Goal: Transaction & Acquisition: Book appointment/travel/reservation

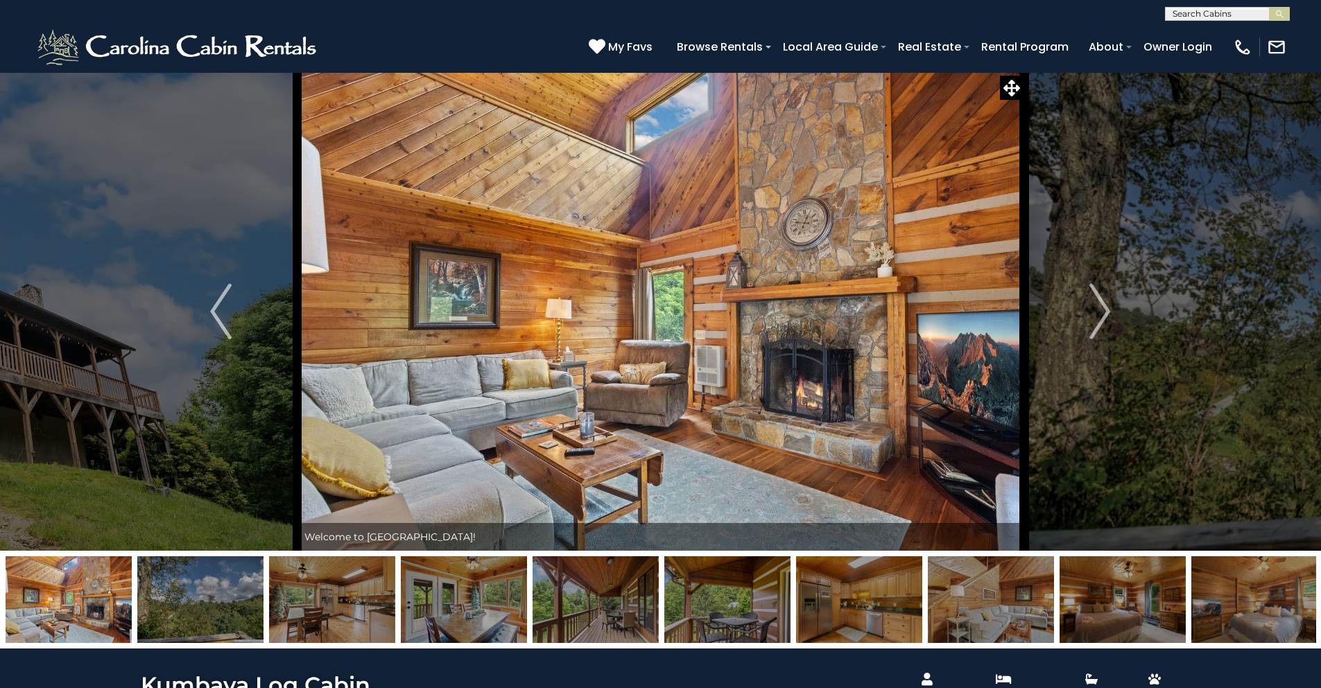
click at [1191, 10] on input "text" at bounding box center [1226, 17] width 121 height 14
type input "**********"
click at [1264, 30] on li "Blackberry Lodge" at bounding box center [1227, 32] width 123 height 12
click at [1269, 7] on button "submit" at bounding box center [1279, 14] width 21 height 14
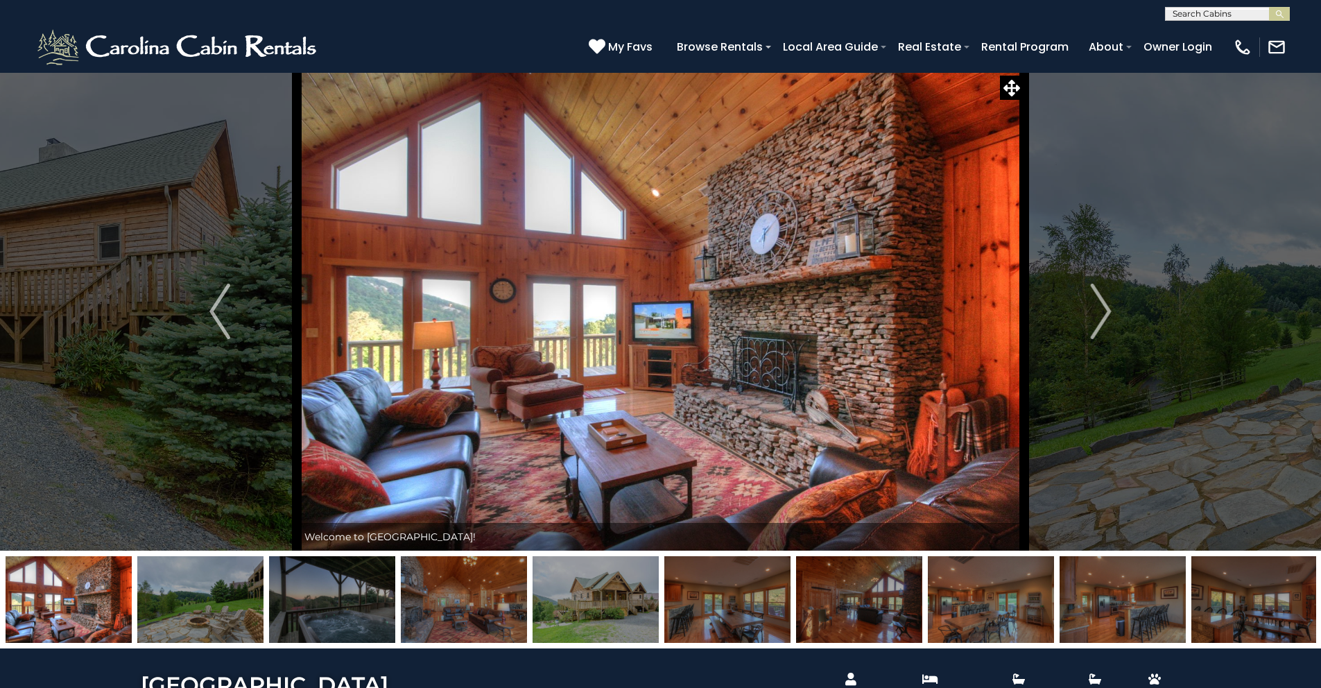
click at [1188, 15] on input "text" at bounding box center [1226, 17] width 121 height 14
type input "*******"
click at [1194, 49] on em "Blackbe" at bounding box center [1192, 48] width 39 height 12
click at [1269, 7] on button "submit" at bounding box center [1279, 14] width 21 height 14
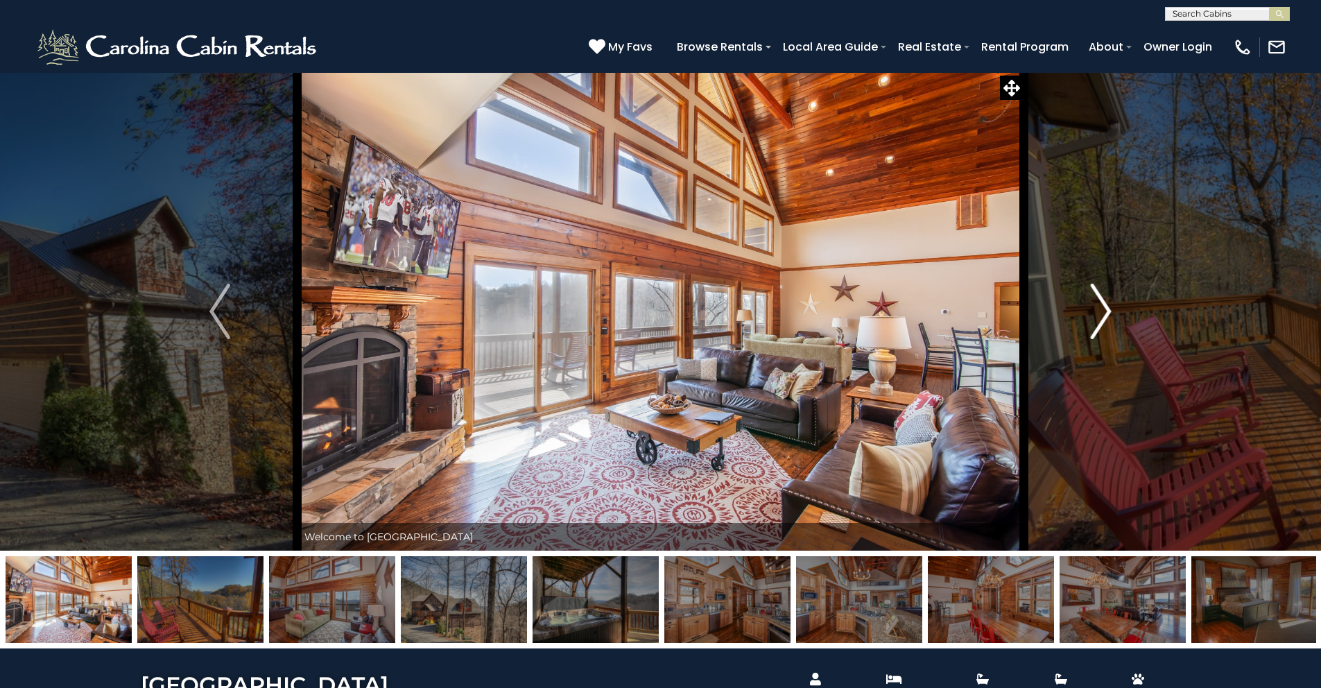
click at [1099, 307] on img "Next" at bounding box center [1101, 311] width 21 height 55
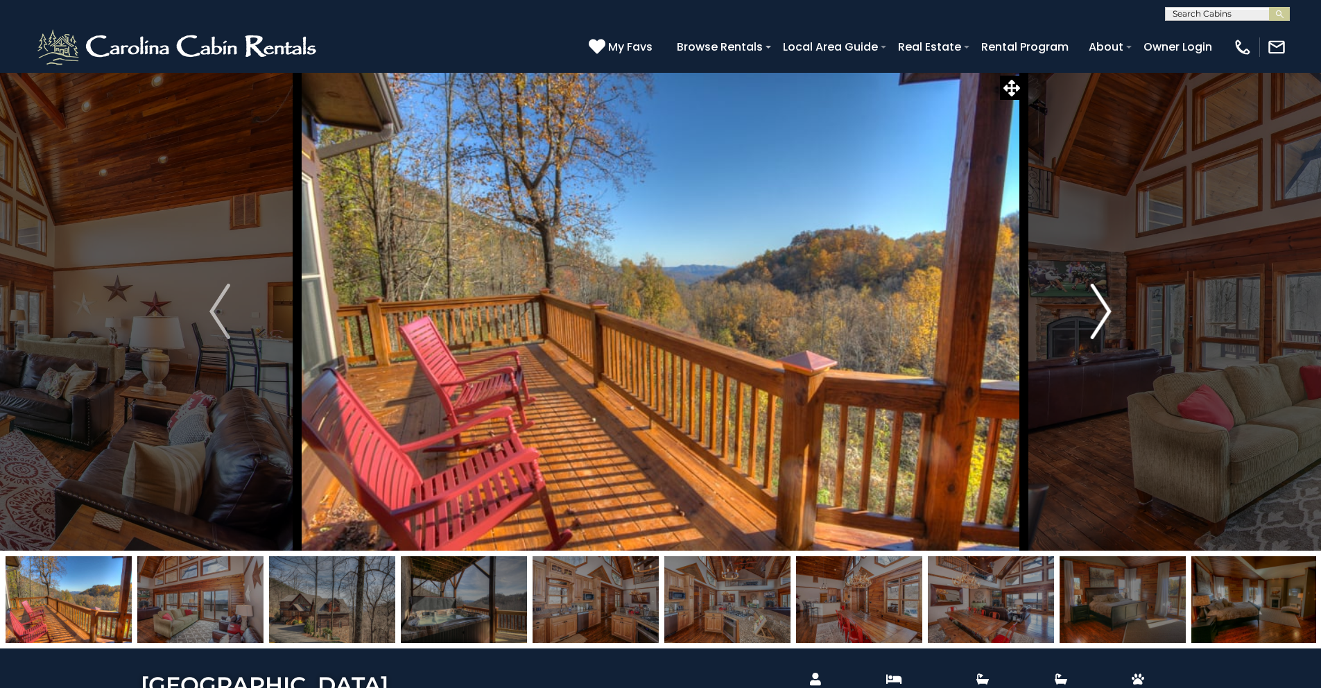
click at [1099, 307] on img "Next" at bounding box center [1101, 311] width 21 height 55
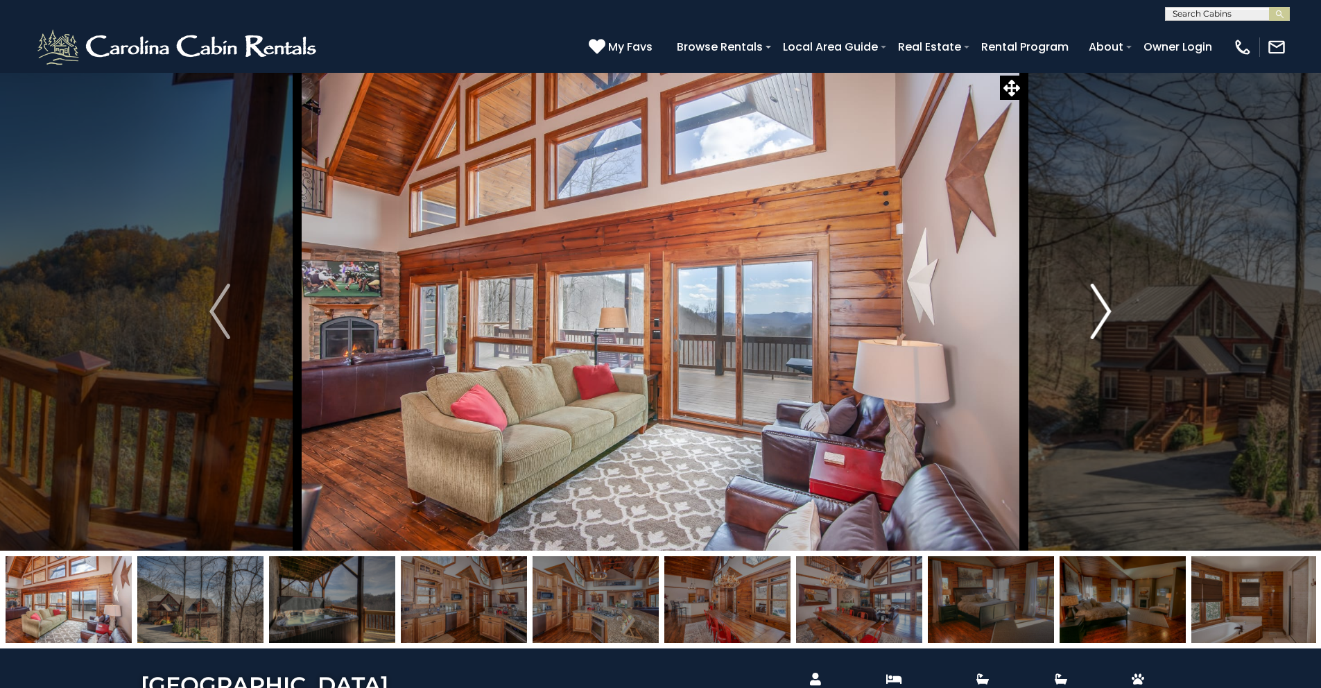
click at [1099, 307] on img "Next" at bounding box center [1101, 311] width 21 height 55
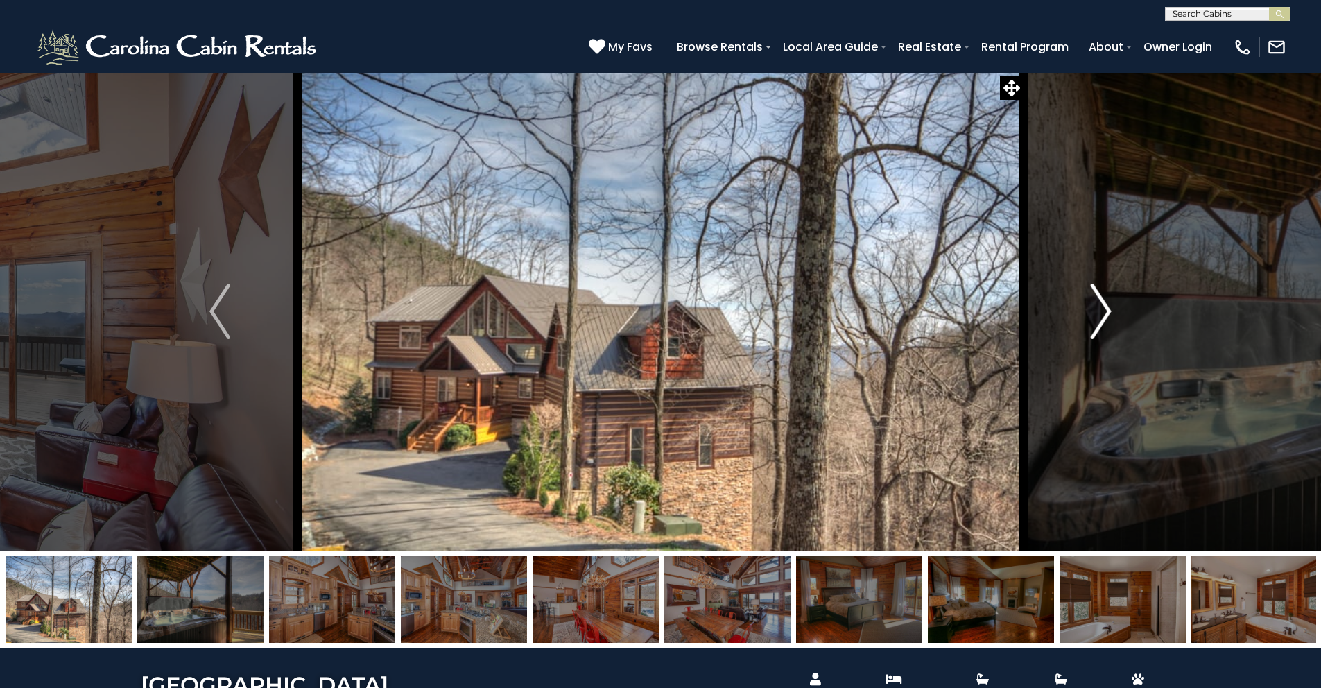
click at [1099, 307] on img "Next" at bounding box center [1101, 311] width 21 height 55
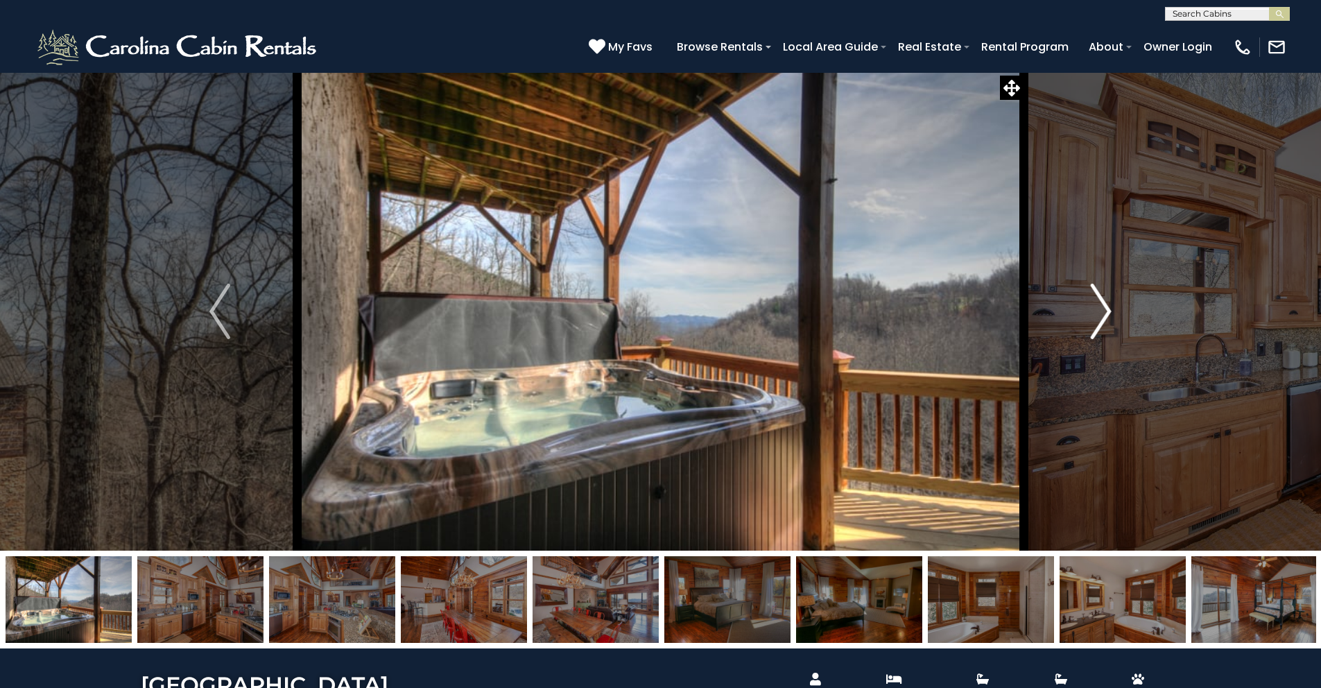
click at [1099, 307] on img "Next" at bounding box center [1101, 311] width 21 height 55
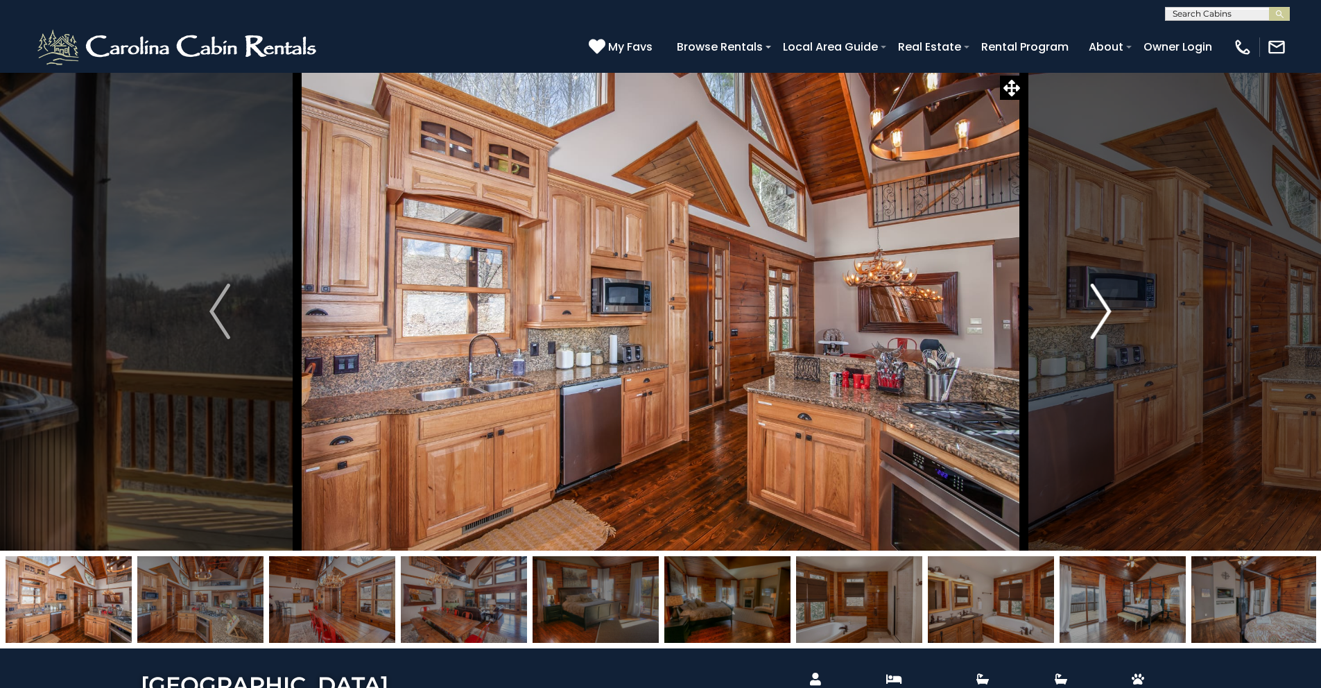
click at [1099, 307] on img "Next" at bounding box center [1101, 311] width 21 height 55
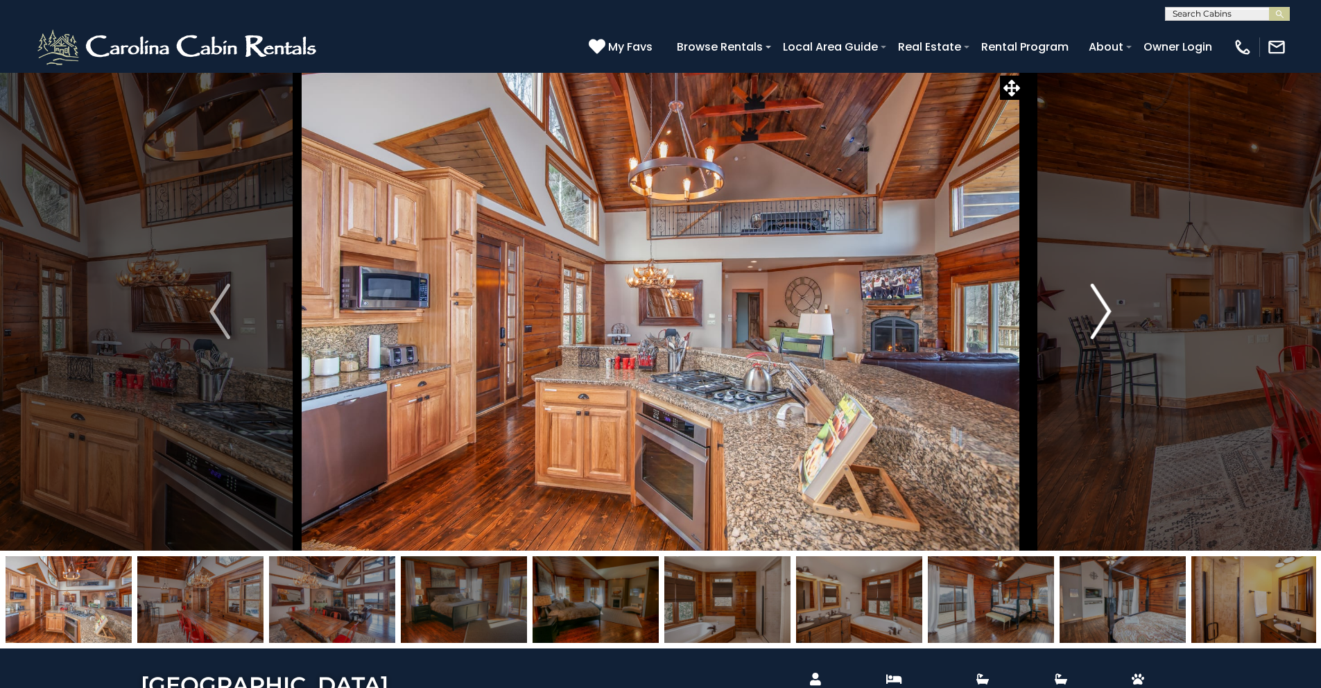
click at [1099, 307] on img "Next" at bounding box center [1101, 311] width 21 height 55
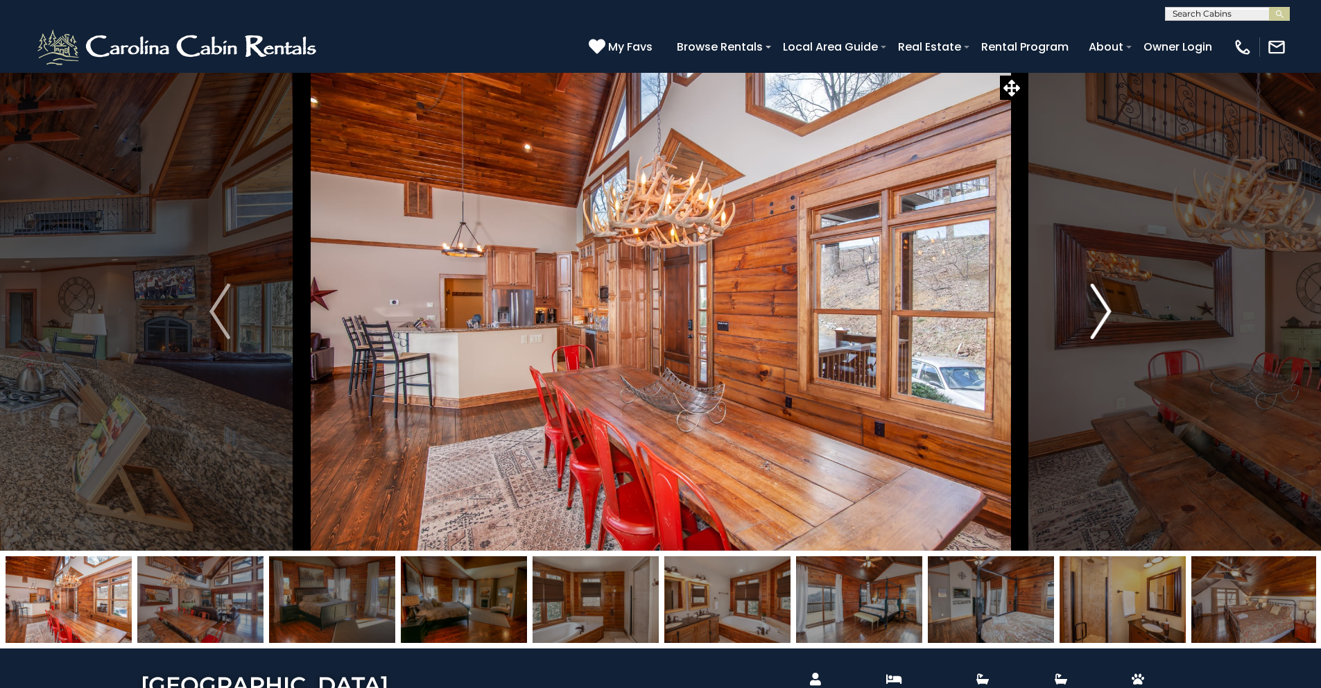
click at [1099, 307] on img "Next" at bounding box center [1101, 311] width 21 height 55
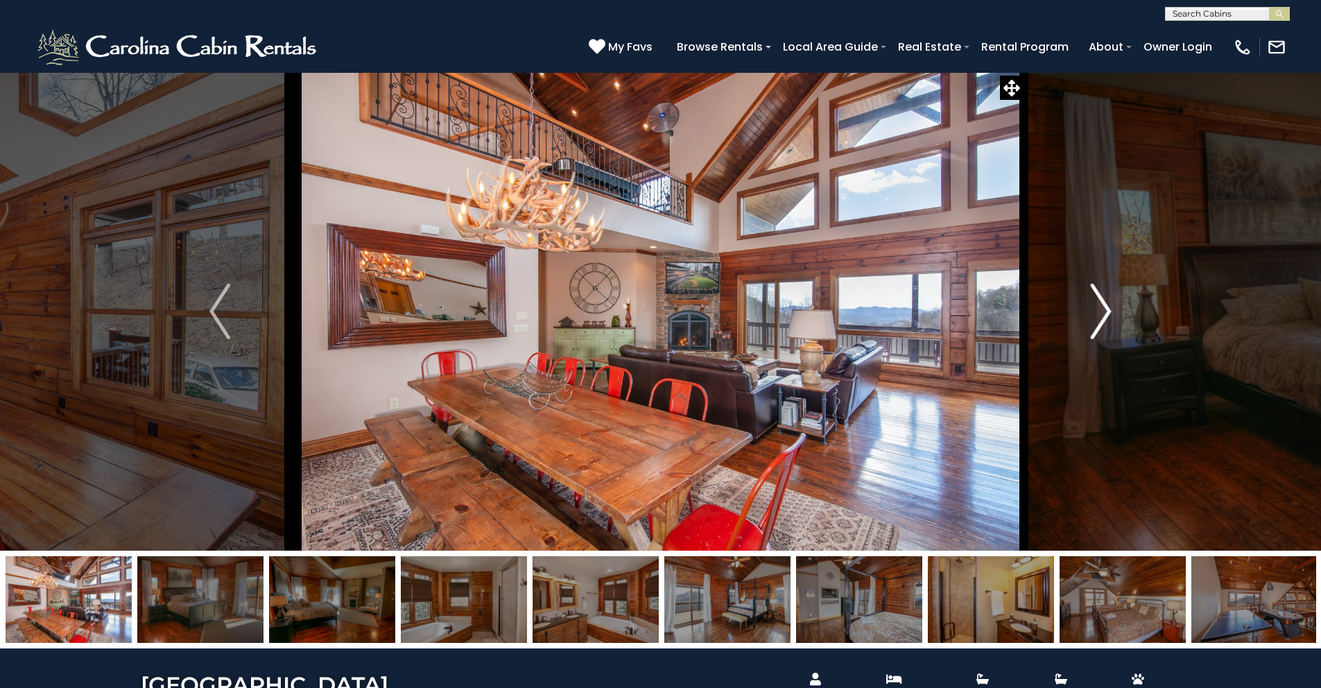
click at [1099, 307] on img "Next" at bounding box center [1101, 311] width 21 height 55
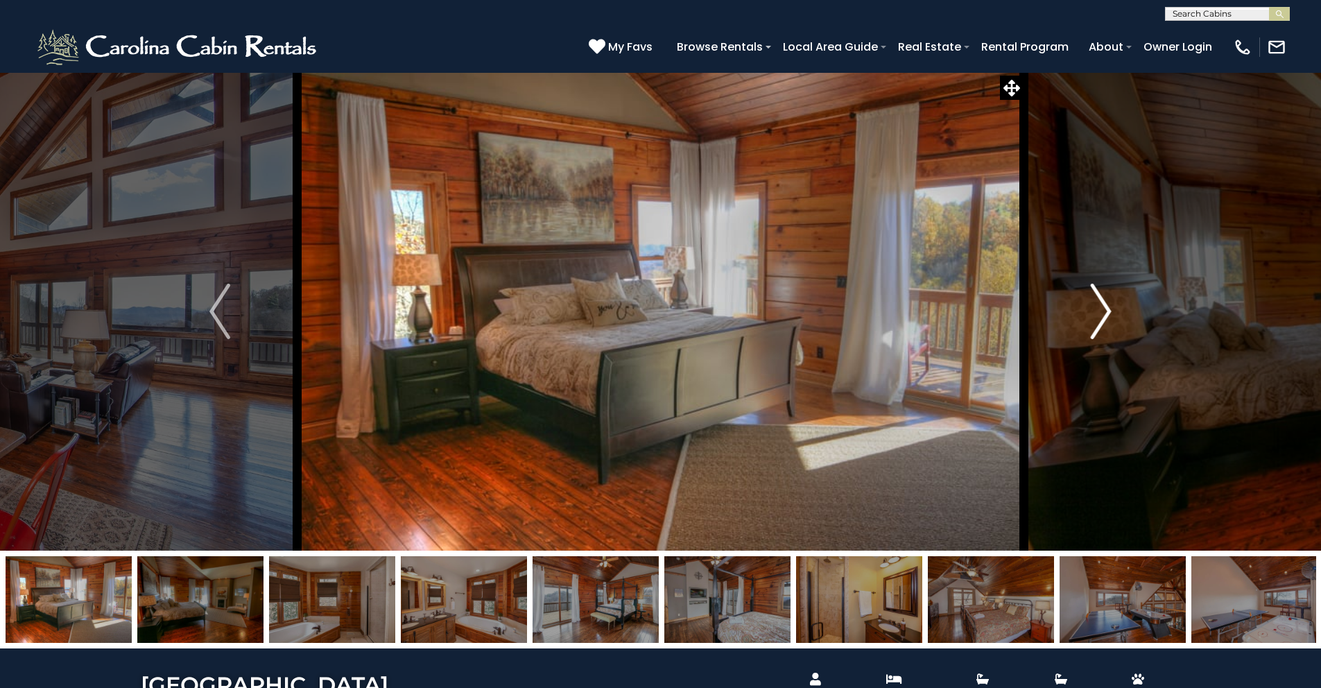
click at [1099, 307] on img "Next" at bounding box center [1101, 311] width 21 height 55
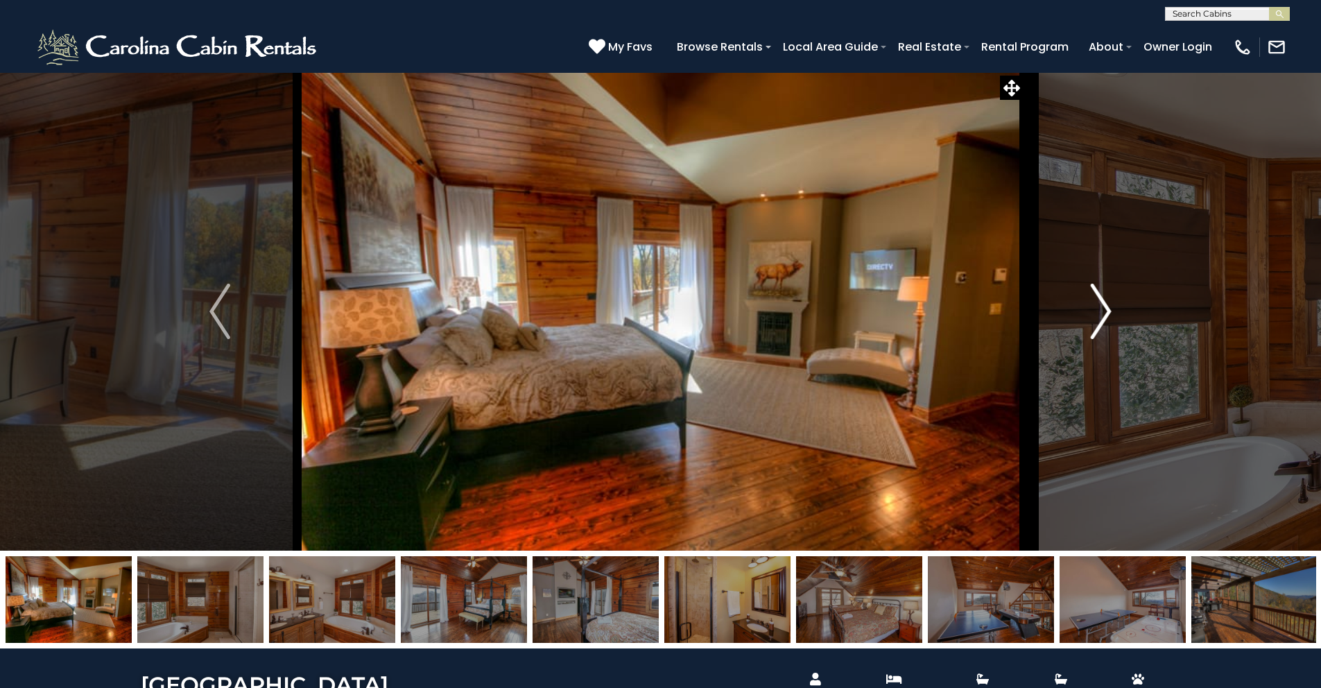
click at [1099, 307] on img "Next" at bounding box center [1101, 311] width 21 height 55
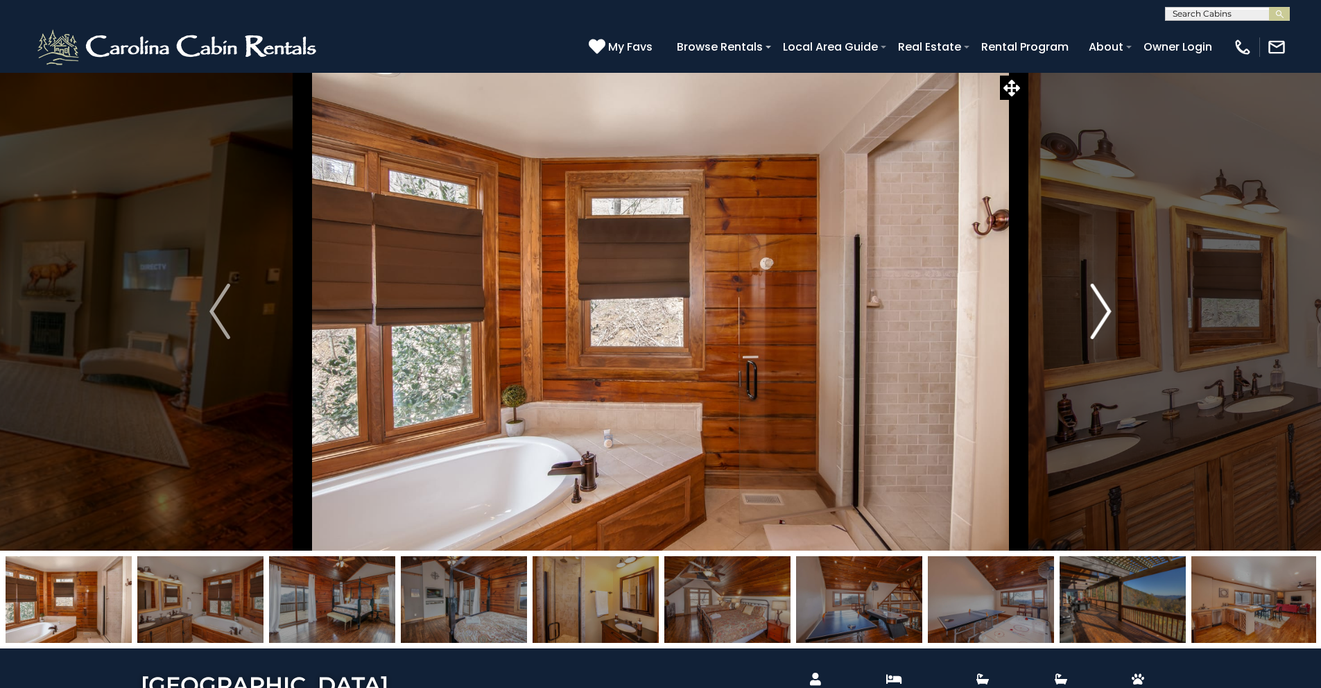
click at [1099, 307] on img "Next" at bounding box center [1101, 311] width 21 height 55
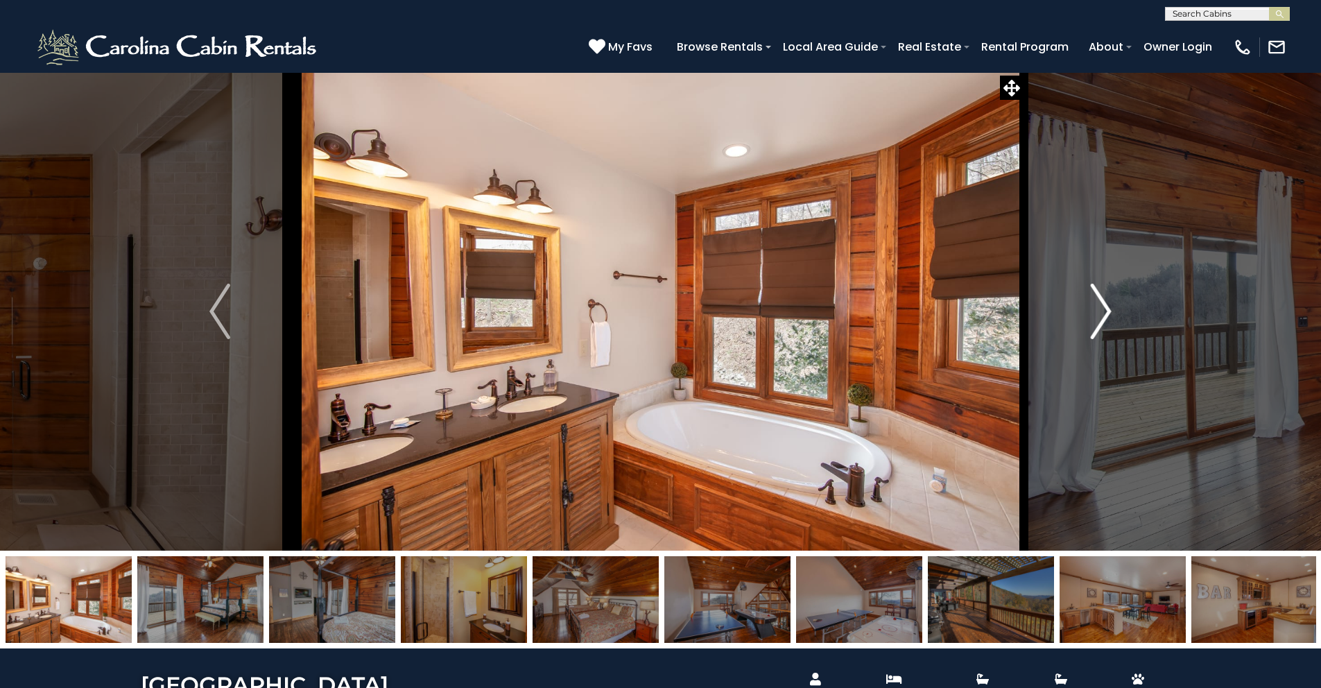
click at [1099, 307] on img "Next" at bounding box center [1101, 311] width 21 height 55
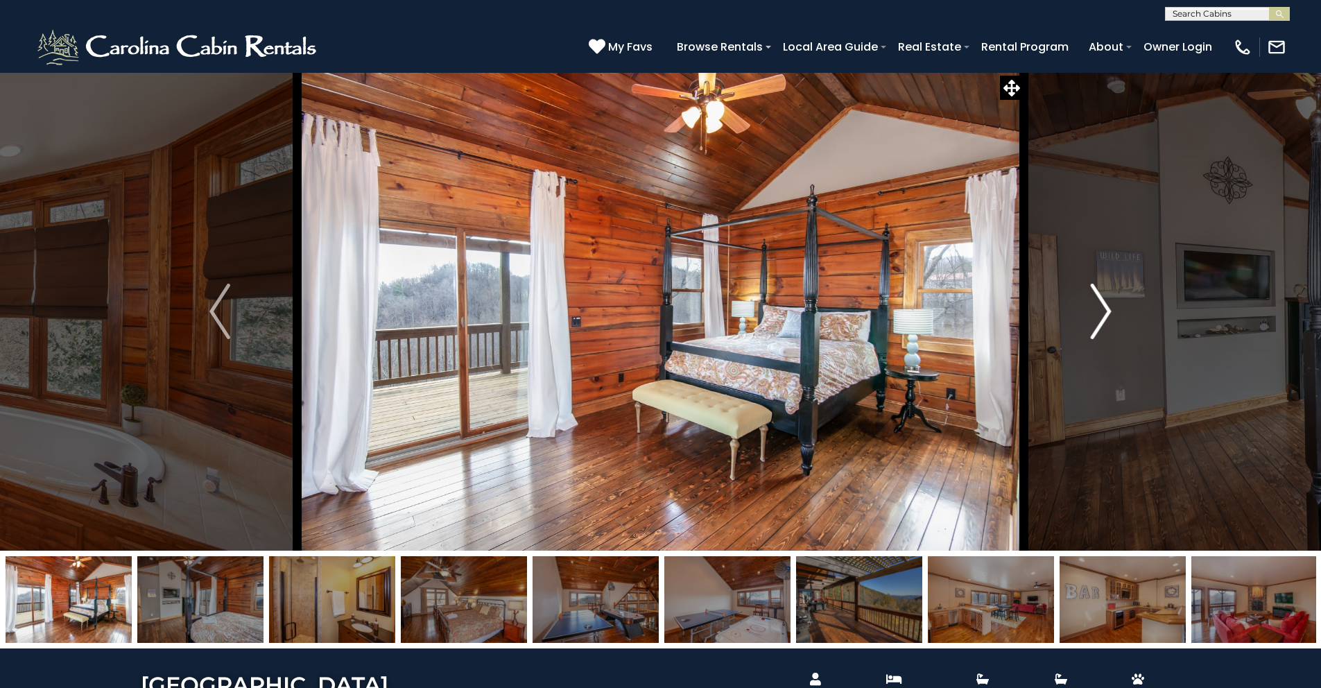
click at [1099, 307] on img "Next" at bounding box center [1101, 311] width 21 height 55
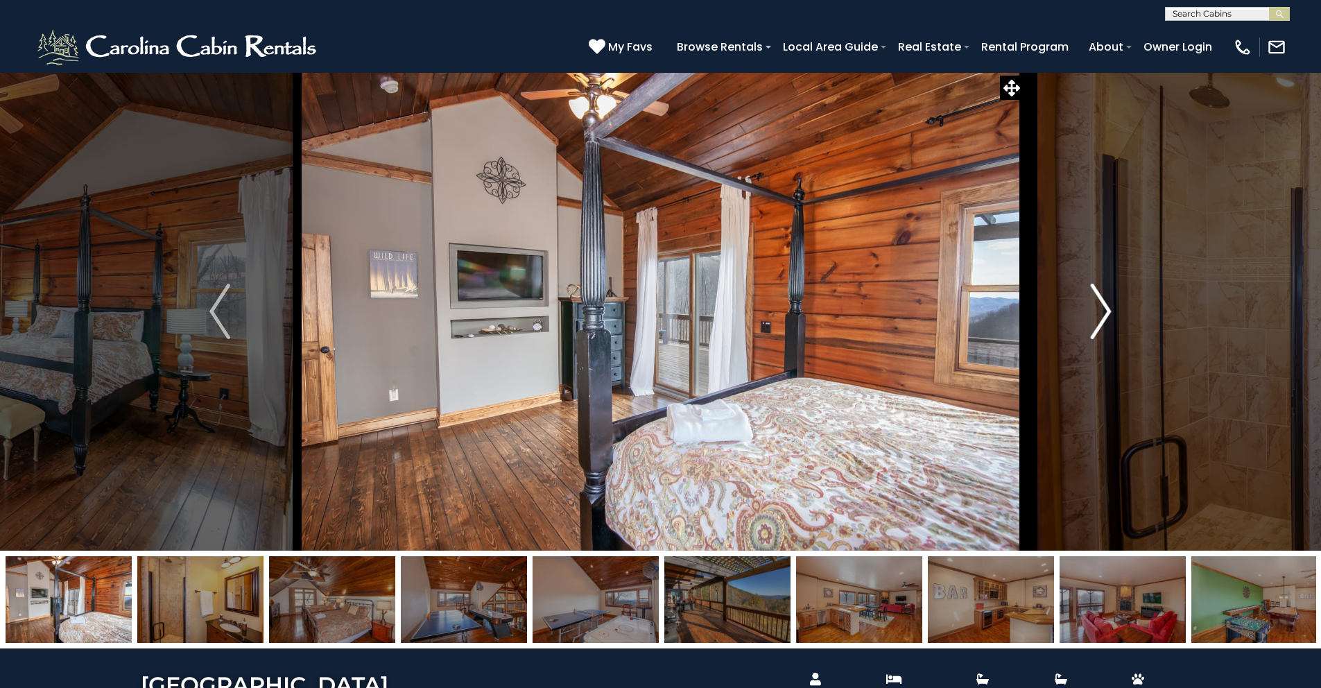
click at [1099, 307] on img "Next" at bounding box center [1101, 311] width 21 height 55
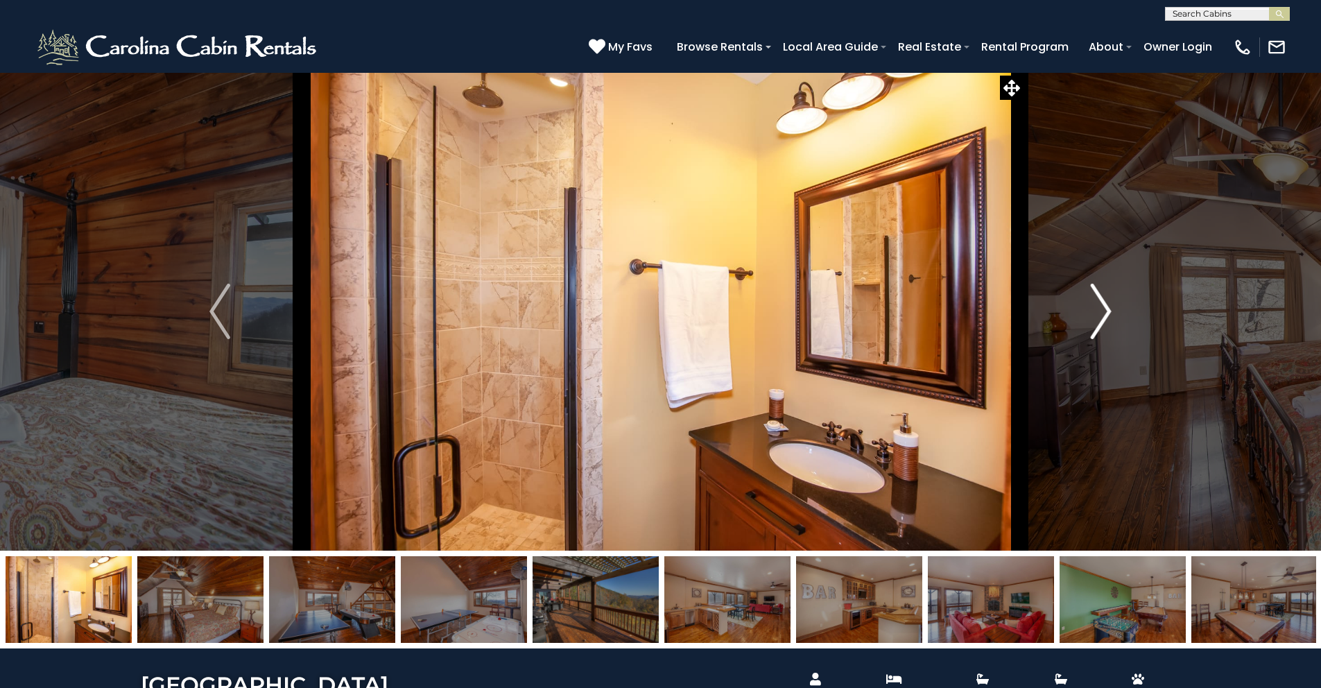
click at [1099, 307] on img "Next" at bounding box center [1101, 311] width 21 height 55
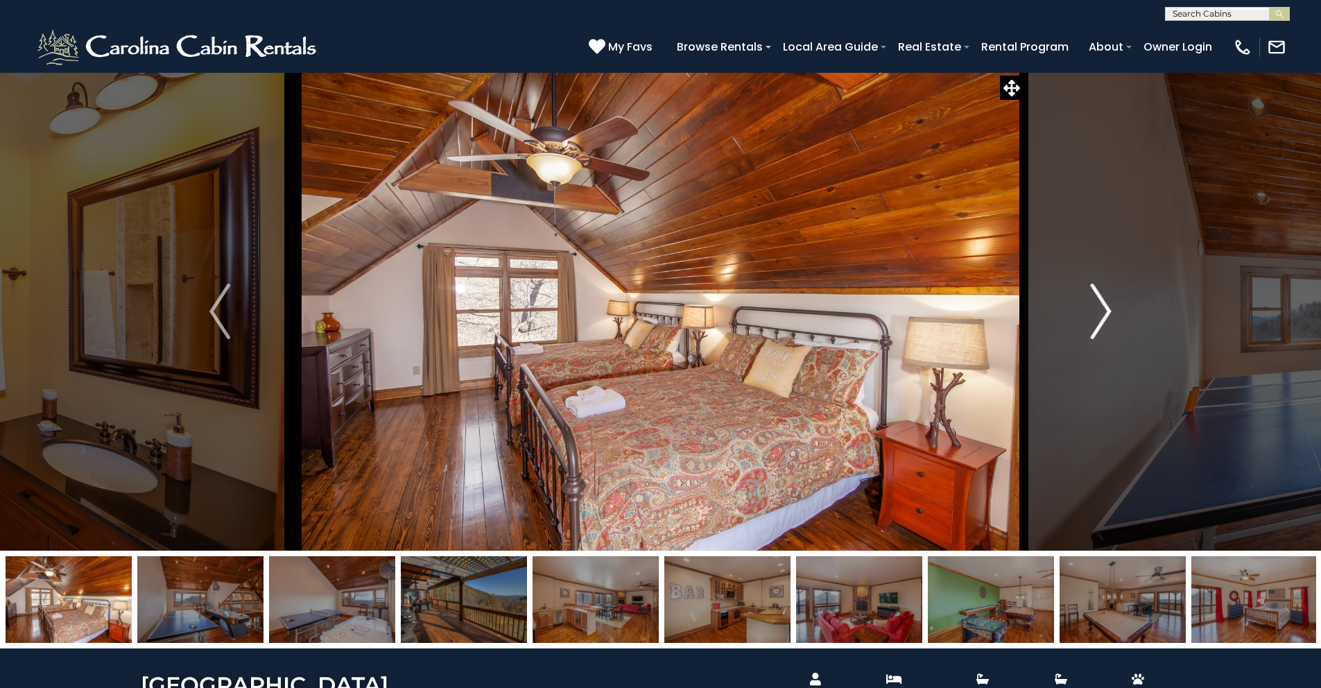
click at [1099, 307] on img "Next" at bounding box center [1101, 311] width 21 height 55
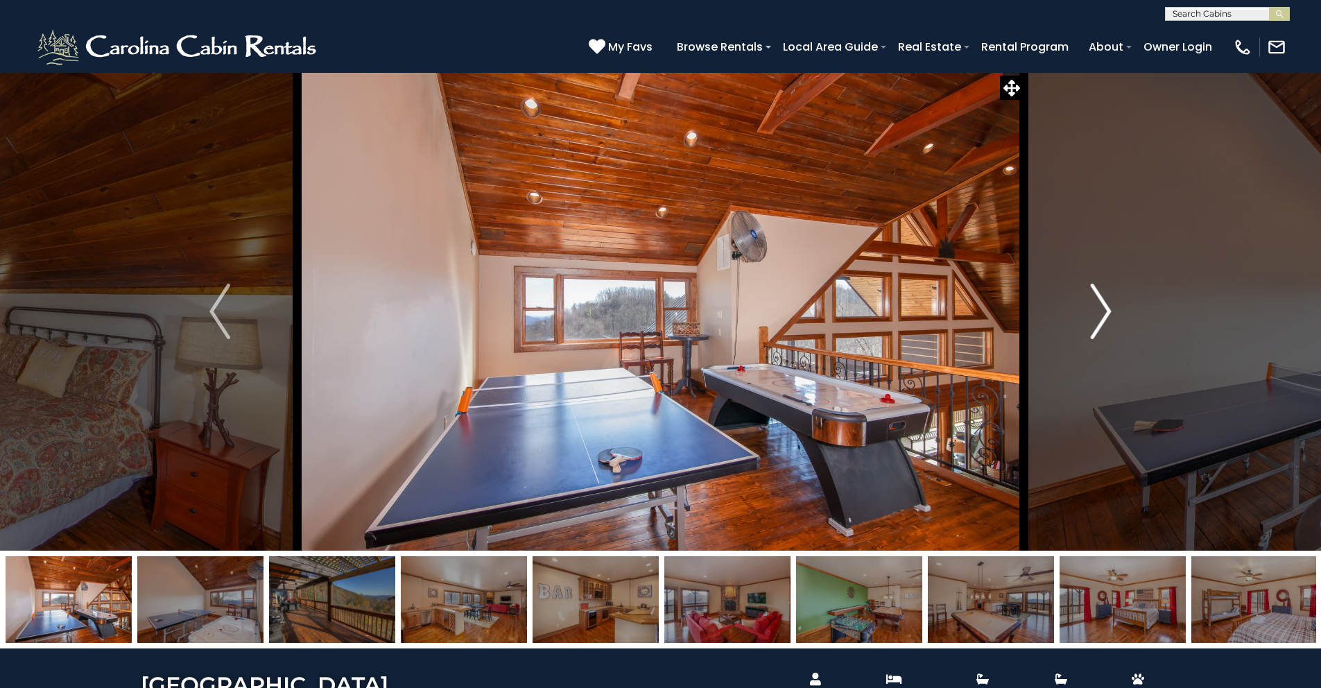
click at [1099, 307] on img "Next" at bounding box center [1101, 311] width 21 height 55
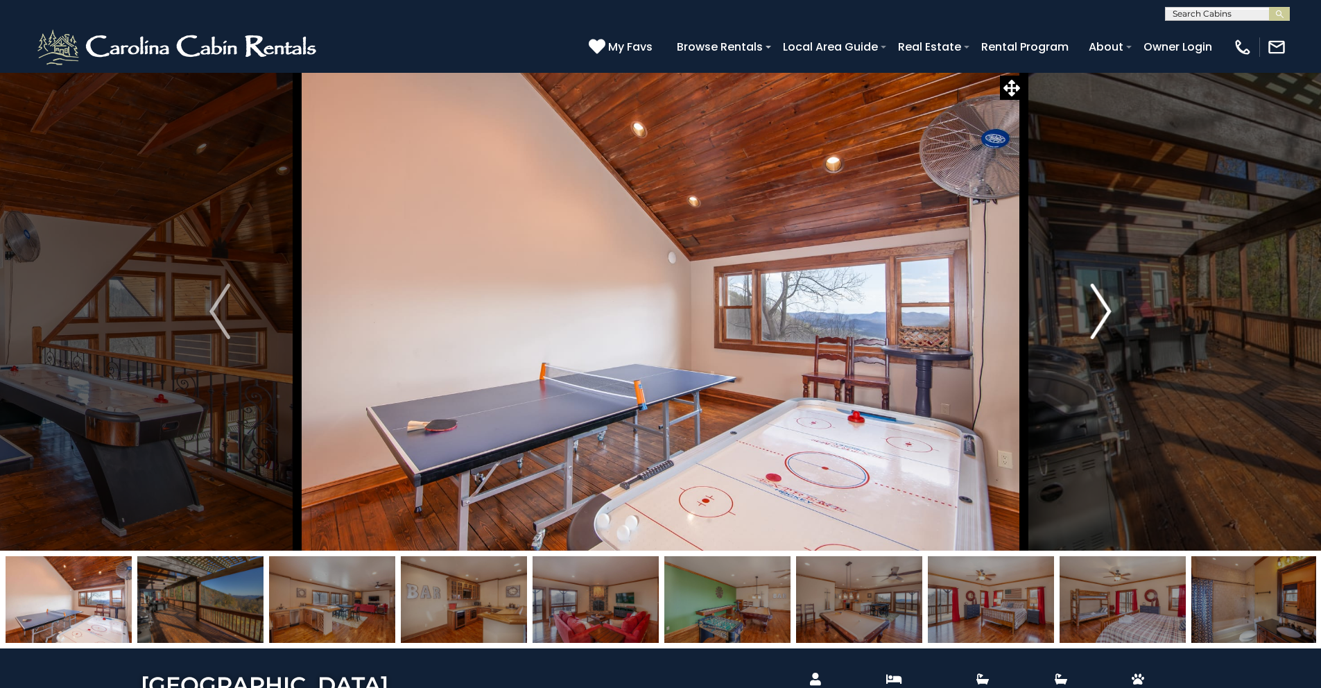
click at [1099, 307] on img "Next" at bounding box center [1101, 311] width 21 height 55
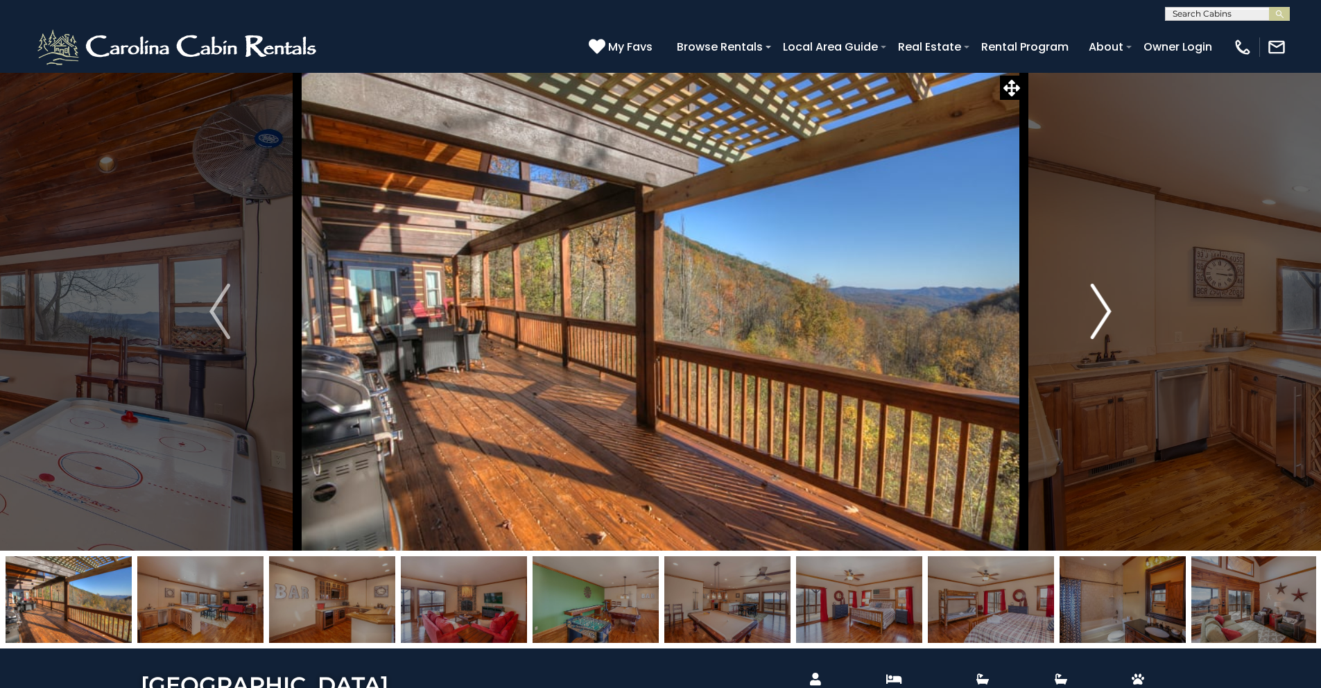
click at [1107, 309] on img "Next" at bounding box center [1101, 311] width 21 height 55
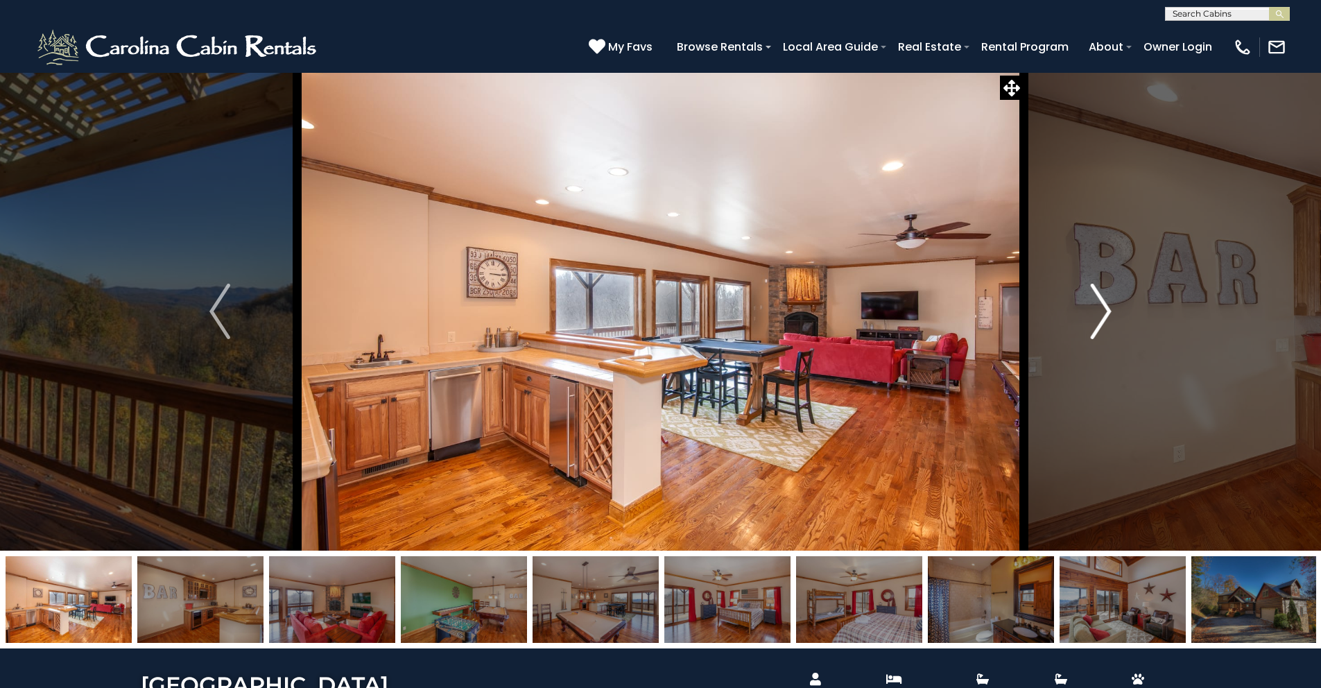
click at [1107, 309] on img "Next" at bounding box center [1101, 311] width 21 height 55
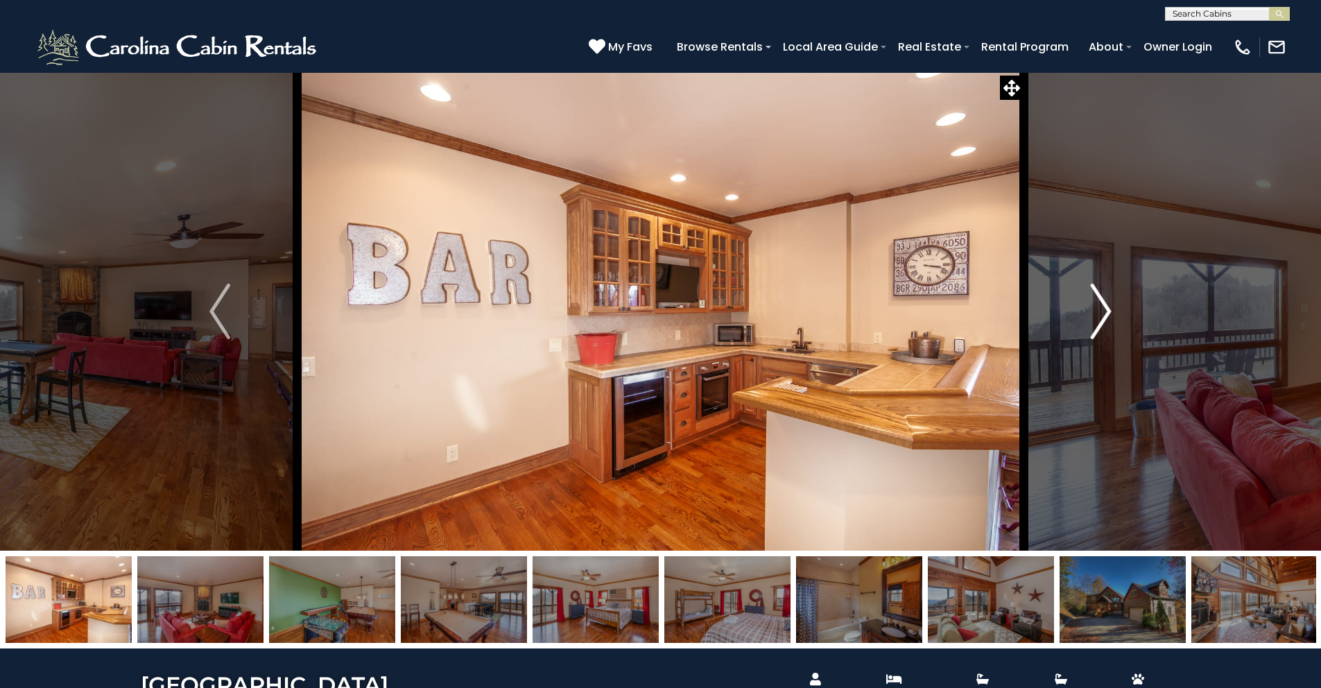
click at [1107, 309] on img "Next" at bounding box center [1101, 311] width 21 height 55
